Goal: Navigation & Orientation: Understand site structure

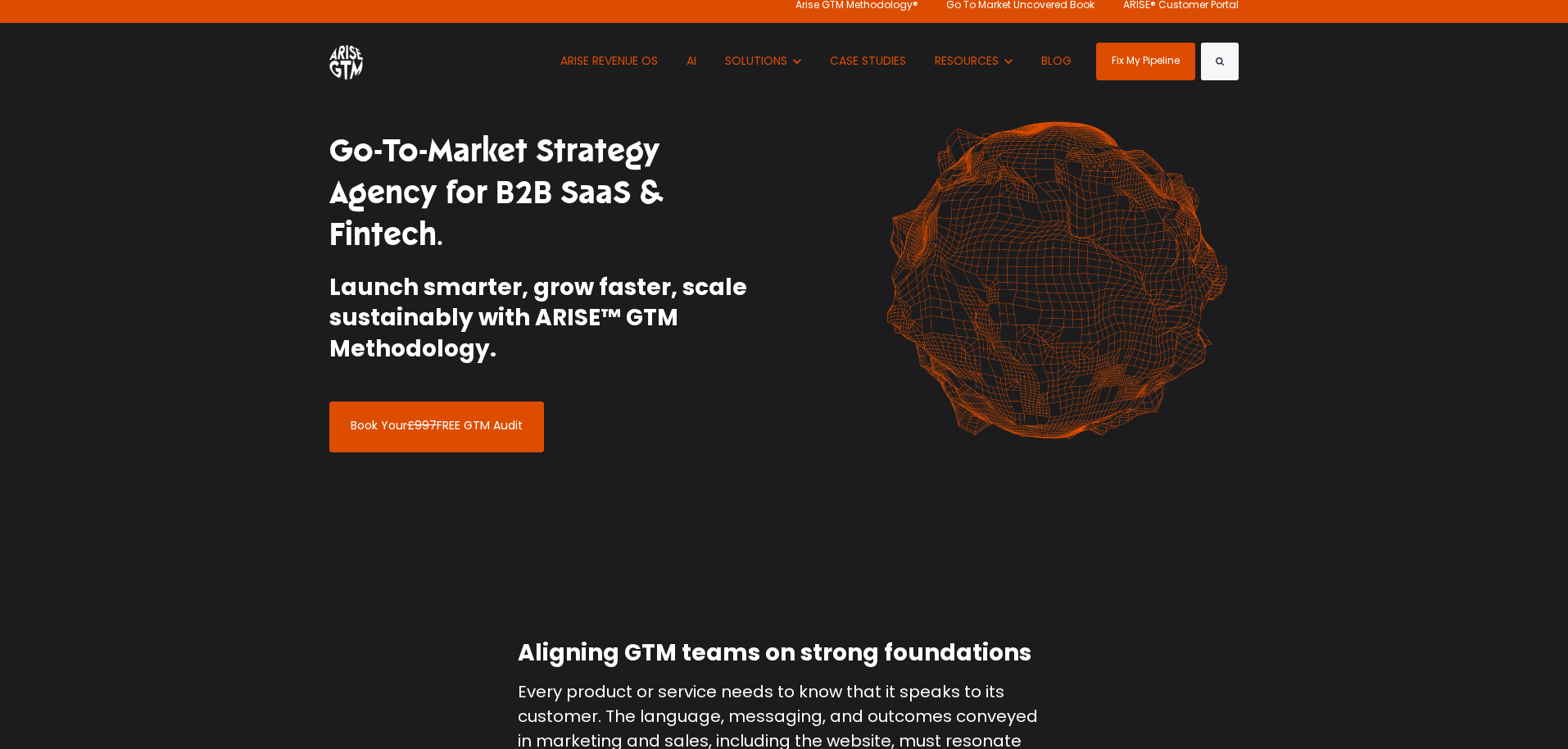
scroll to position [20, 0]
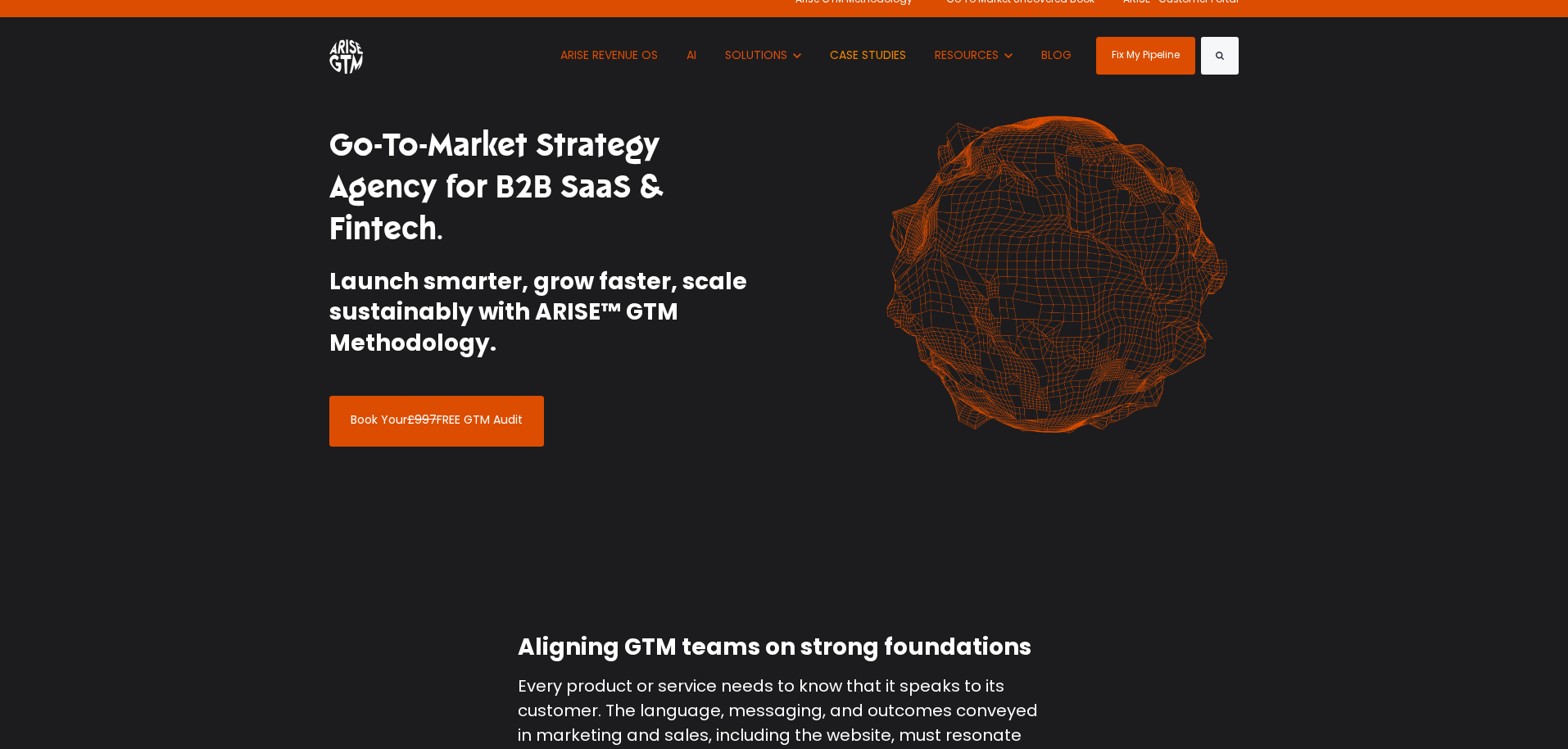
click at [866, 47] on link "CASE STUDIES" at bounding box center [868, 55] width 101 height 76
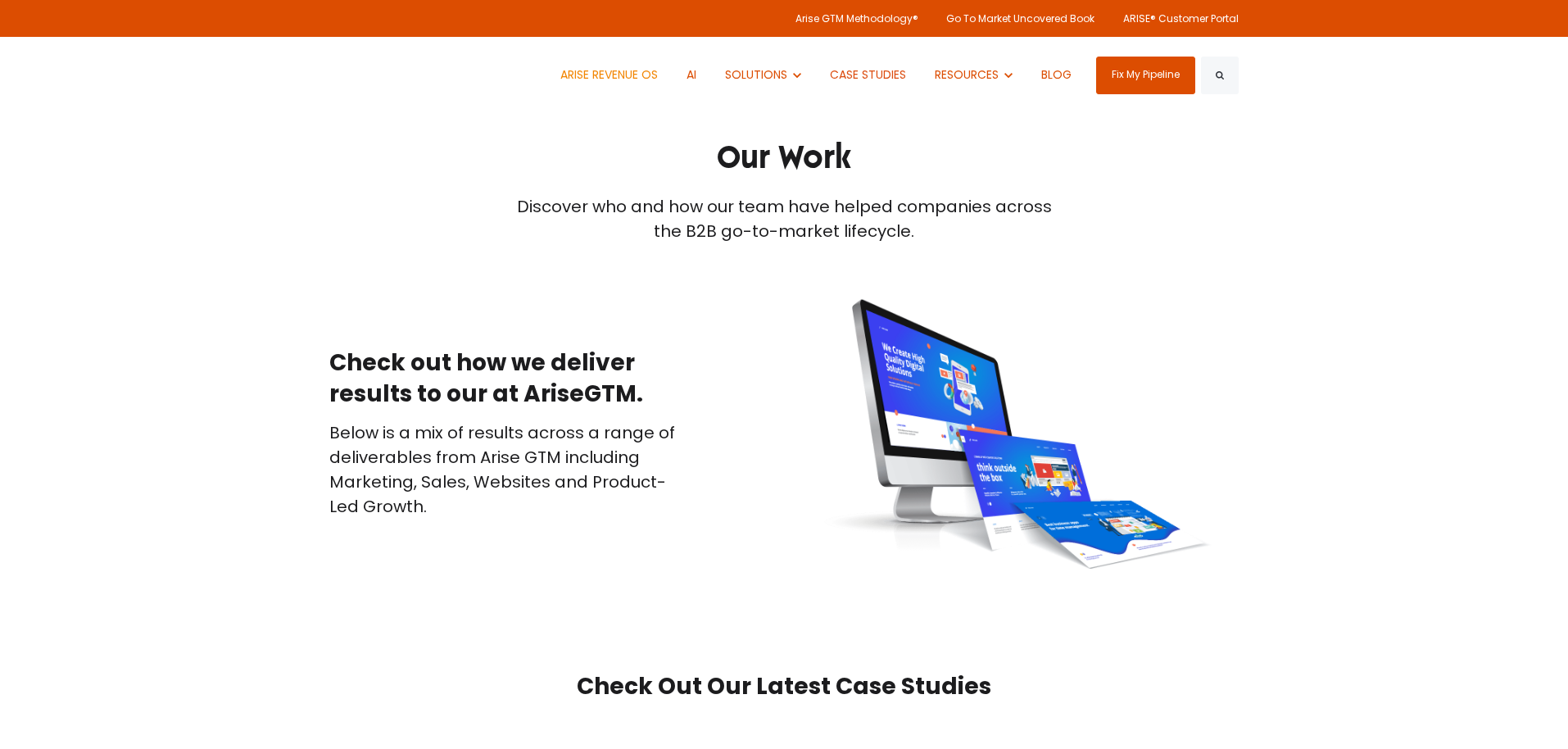
click at [599, 68] on link "ARISE REVENUE OS" at bounding box center [609, 75] width 122 height 76
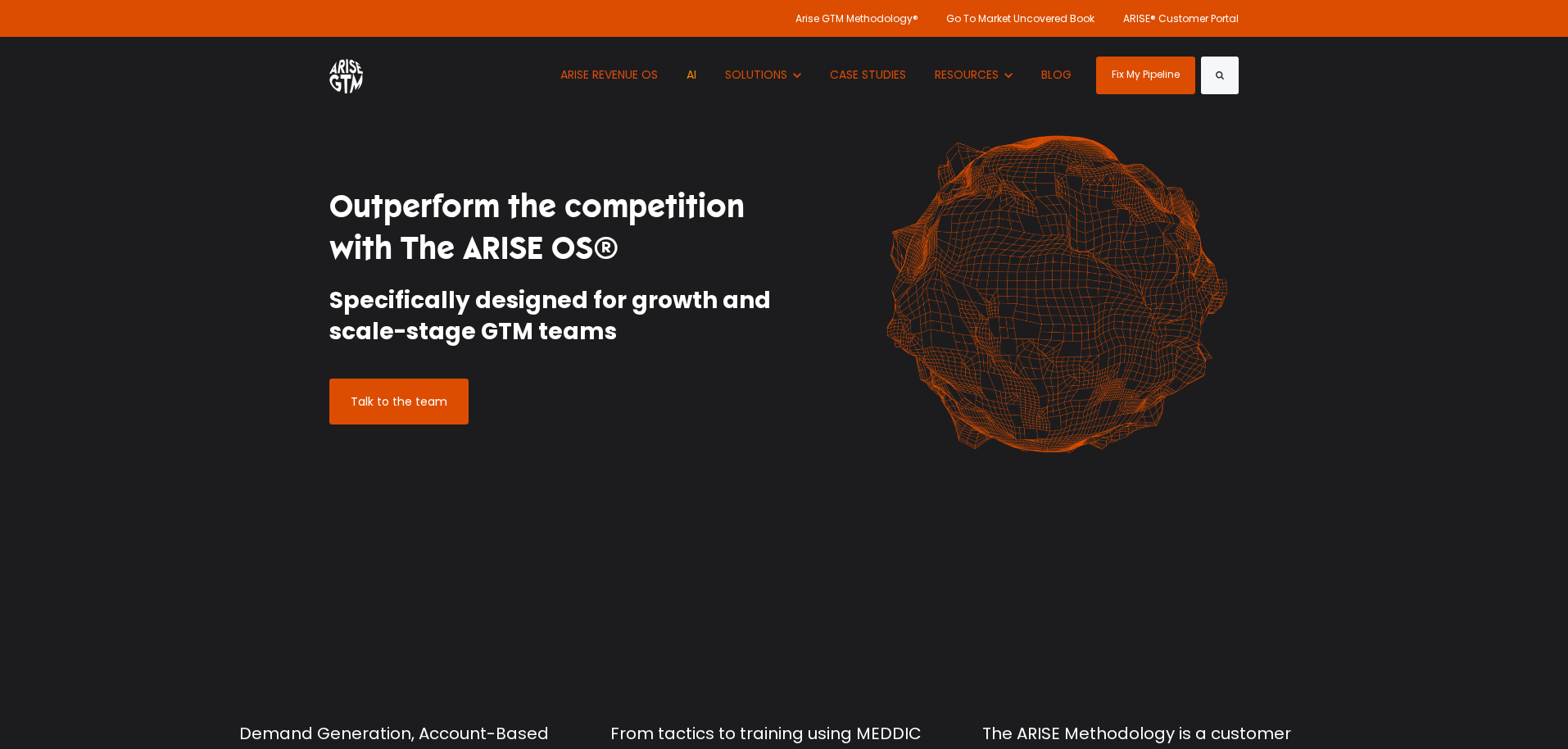
click at [692, 76] on link "AI" at bounding box center [691, 75] width 34 height 76
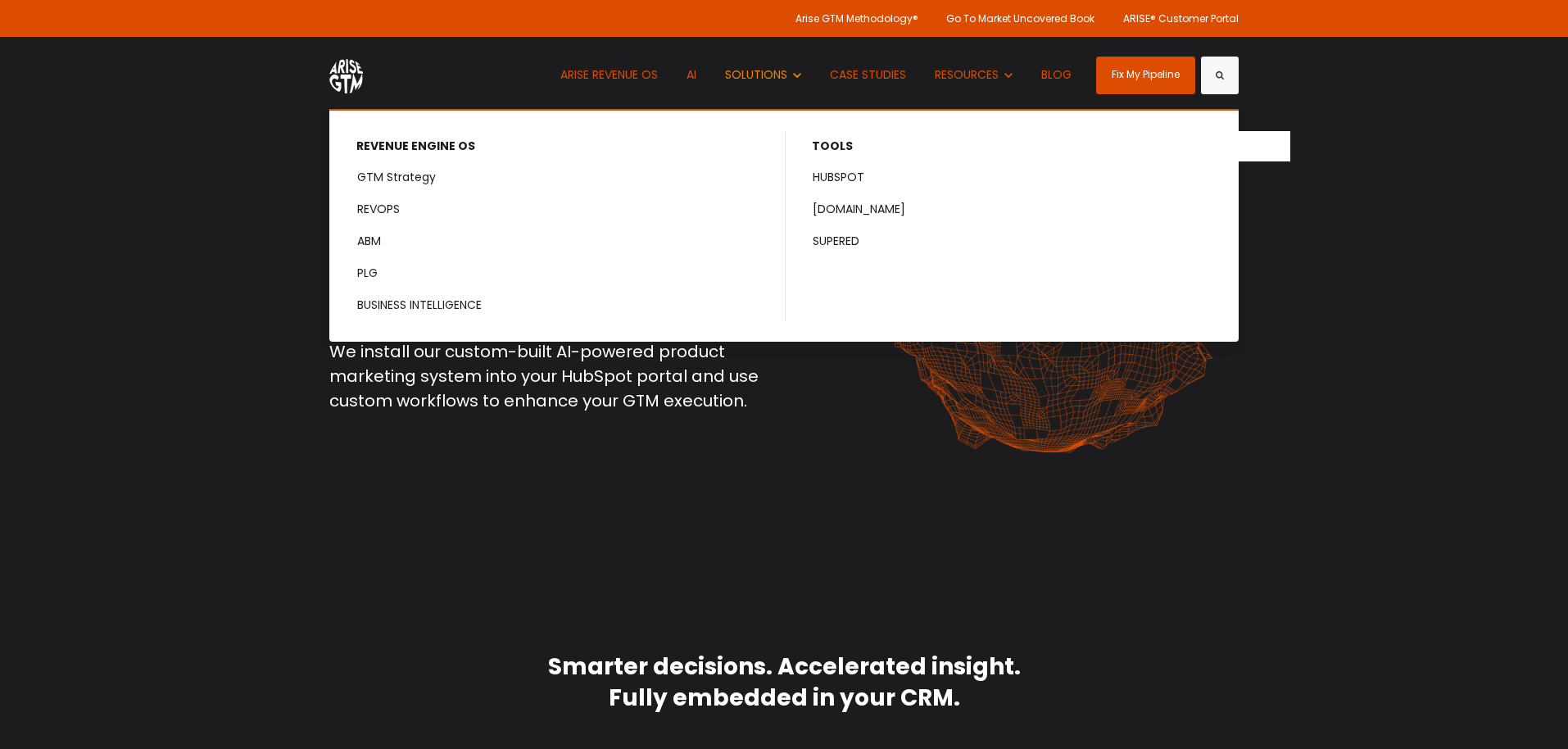
click at [765, 78] on span "SOLUTIONS" at bounding box center [756, 75] width 62 height 16
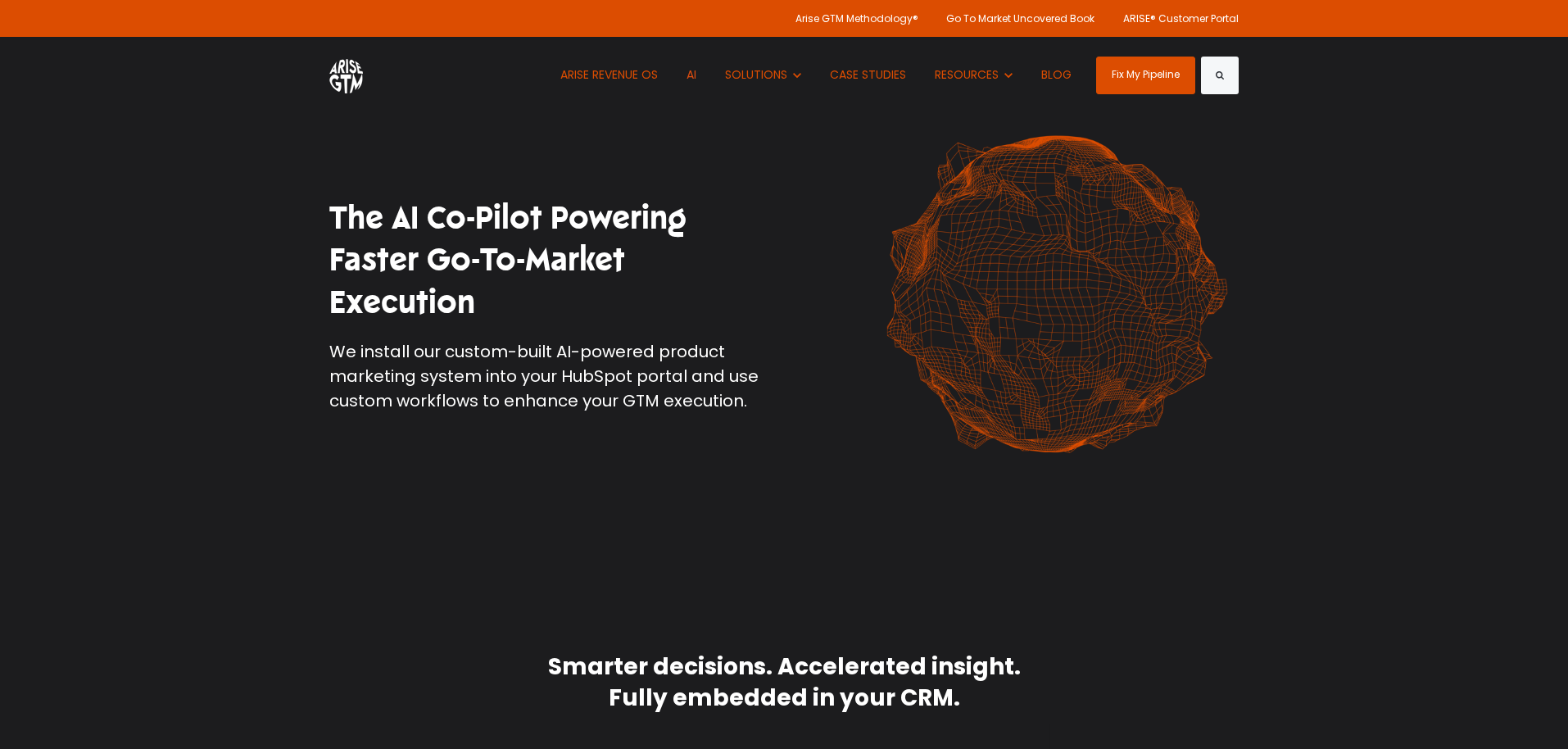
click at [350, 76] on img at bounding box center [345, 75] width 33 height 37
